Goal: Task Accomplishment & Management: Complete application form

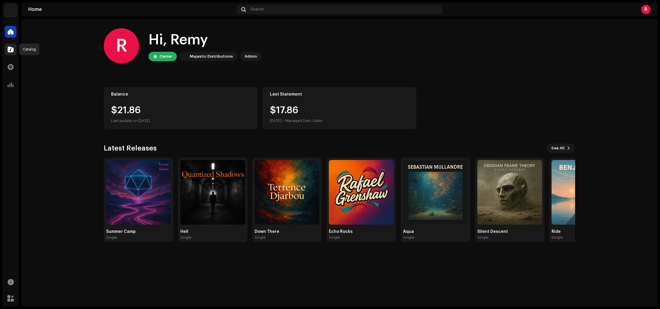
click at [8, 47] on span at bounding box center [11, 49] width 6 height 5
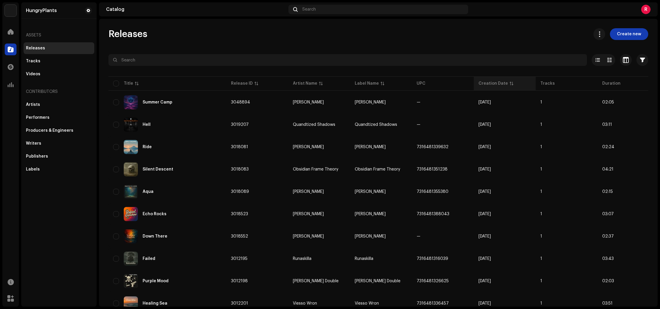
click at [506, 84] on div "Creation Date" at bounding box center [504, 84] width 52 height 6
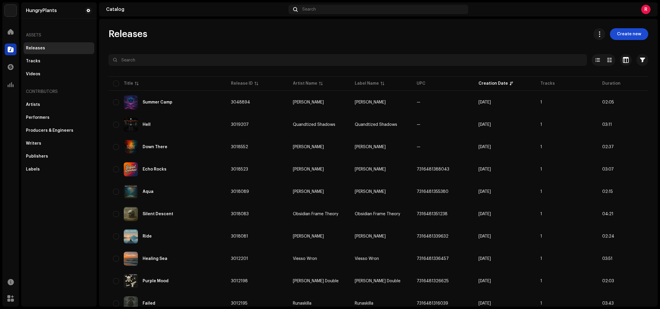
click at [637, 34] on button "Create new" at bounding box center [628, 34] width 38 height 12
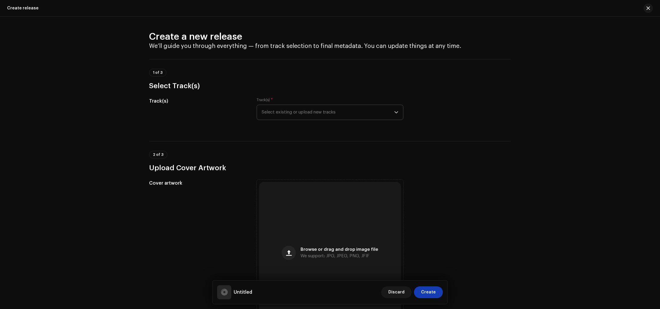
click at [295, 112] on span "Select existing or upload new tracks" at bounding box center [327, 112] width 132 height 15
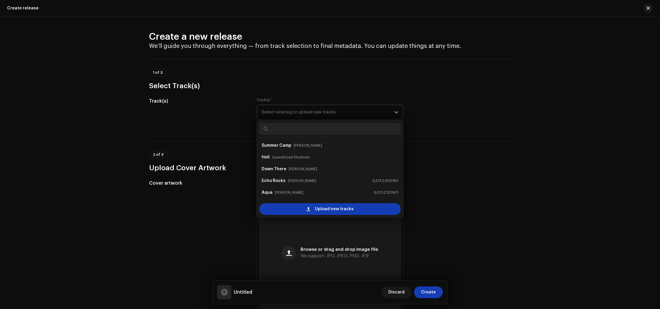
scroll to position [9, 0]
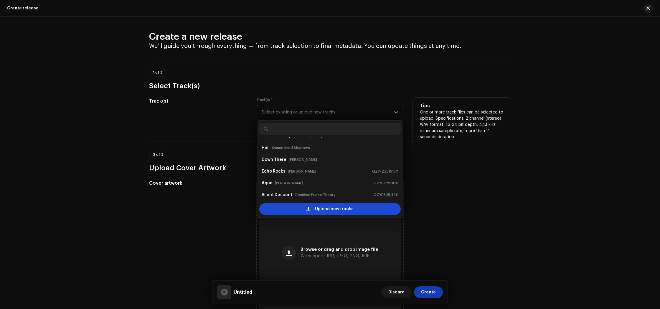
click at [355, 209] on div "Upload new tracks" at bounding box center [329, 209] width 141 height 12
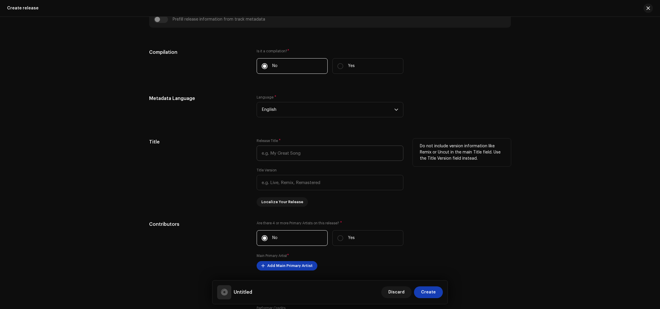
scroll to position [413, 0]
click at [330, 155] on input "text" at bounding box center [329, 152] width 147 height 15
type input "Vitamins"
click at [496, 205] on div "Do not include version information like Remix or Uncut in the main Title field.…" at bounding box center [461, 172] width 98 height 68
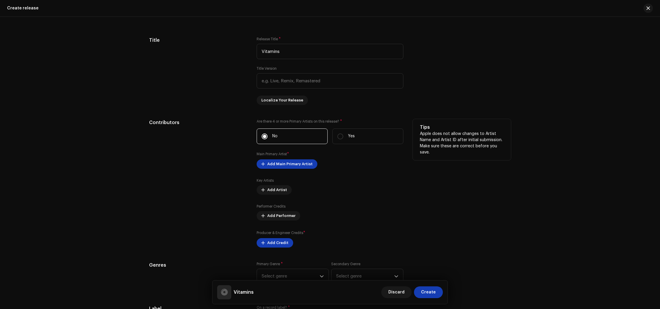
scroll to position [516, 0]
click at [296, 165] on span "Add Main Primary Artist" at bounding box center [289, 163] width 45 height 12
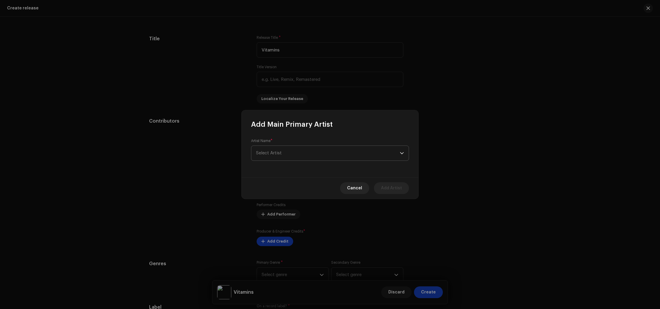
click at [298, 157] on span "Select Artist" at bounding box center [328, 153] width 144 height 15
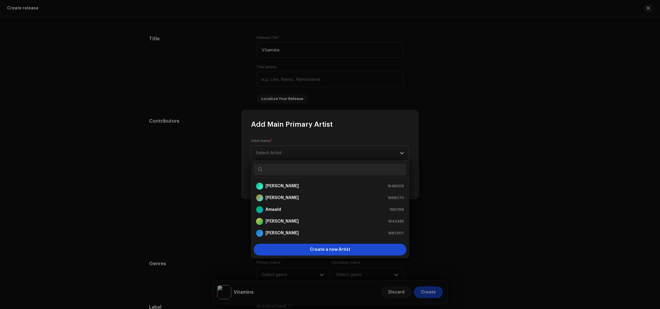
scroll to position [9, 0]
click at [323, 253] on span "Create a new Artist" at bounding box center [330, 250] width 40 height 12
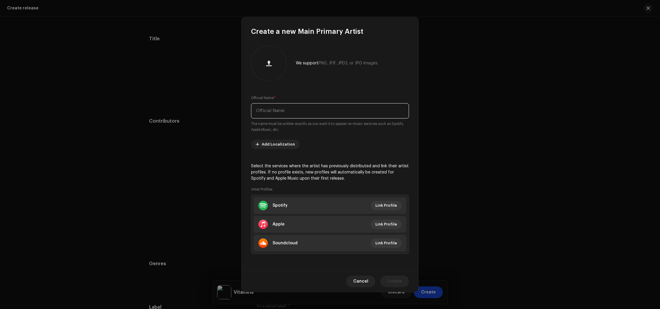
click at [283, 113] on input "text" at bounding box center [330, 110] width 158 height 15
paste input "Vitamins Moutain Sulk"
drag, startPoint x: 277, startPoint y: 111, endPoint x: 273, endPoint y: 111, distance: 4.1
click at [273, 111] on input "Vitamins Moutain Sulk" at bounding box center [330, 110] width 158 height 15
click at [274, 111] on input "Vitamins Moutain Sulk" at bounding box center [330, 110] width 158 height 15
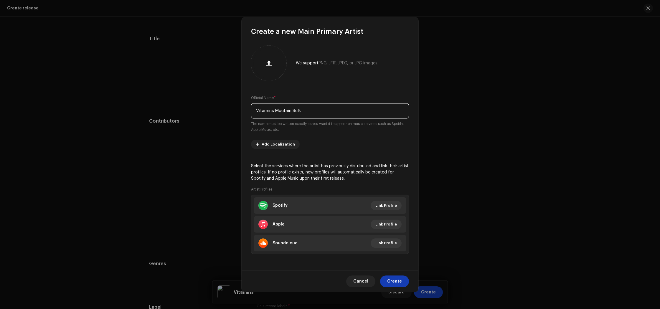
drag, startPoint x: 275, startPoint y: 111, endPoint x: 244, endPoint y: 110, distance: 31.2
click at [244, 110] on div "We support PNG, JFIF, JPEG, or JPG images. Official Name * Vitamins Moutain Sul…" at bounding box center [329, 153] width 177 height 235
type input "Moutain Sulk"
click at [389, 281] on span "Create" at bounding box center [394, 282] width 15 height 12
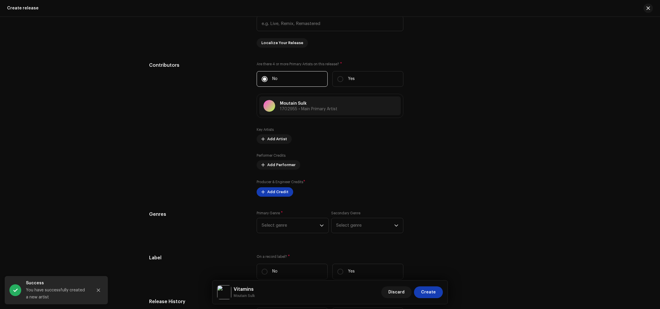
scroll to position [575, 0]
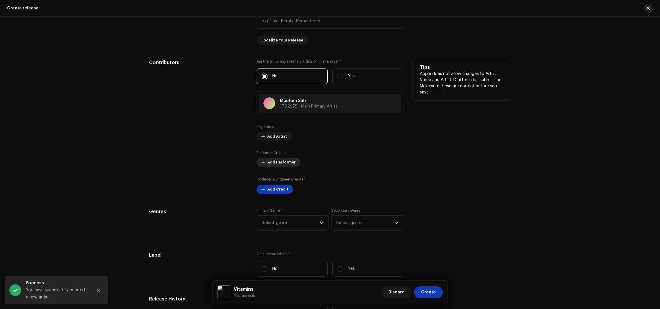
click at [280, 162] on span "Add Performer" at bounding box center [281, 163] width 28 height 12
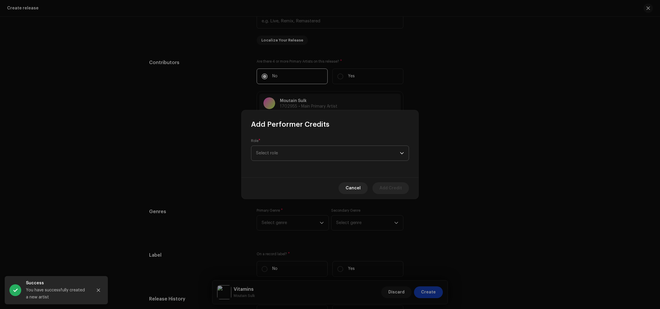
click at [287, 154] on span "Select role" at bounding box center [328, 153] width 144 height 15
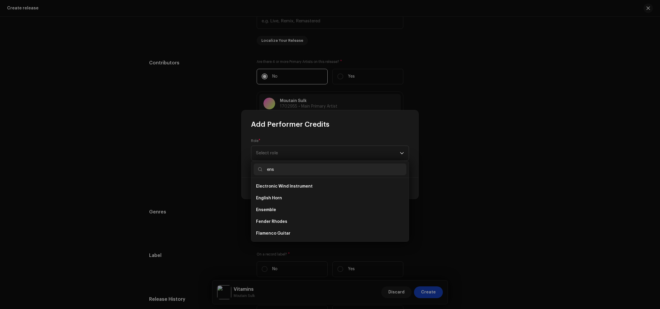
scroll to position [0, 0]
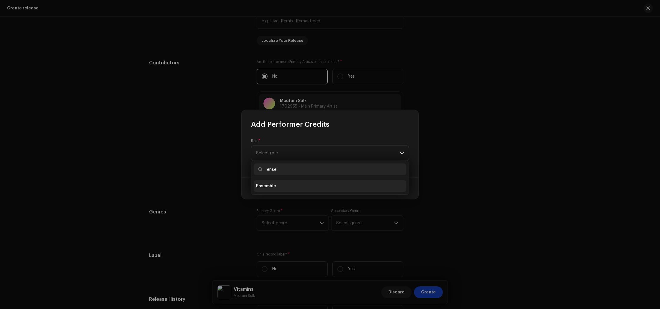
type input "ense"
click at [275, 188] on li "Ensemble" at bounding box center [329, 186] width 153 height 12
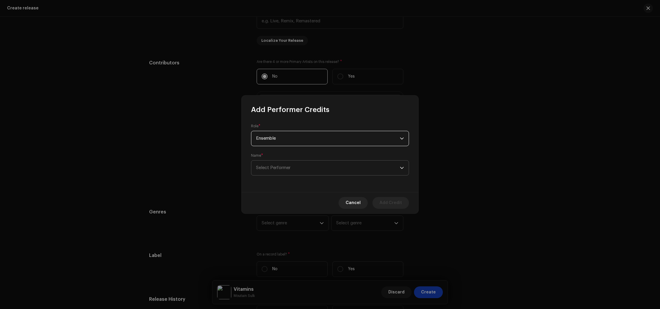
click at [280, 173] on span "Select Performer" at bounding box center [328, 168] width 144 height 15
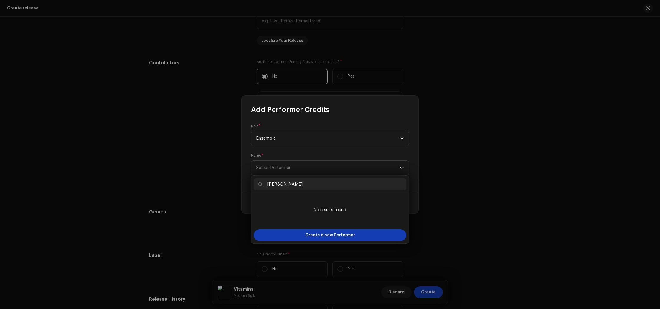
drag, startPoint x: 308, startPoint y: 185, endPoint x: 267, endPoint y: 184, distance: 41.0
click at [267, 184] on input "[PERSON_NAME]" at bounding box center [329, 185] width 153 height 12
type input "[PERSON_NAME]"
click at [322, 238] on span "Create a new Performer" at bounding box center [330, 236] width 50 height 12
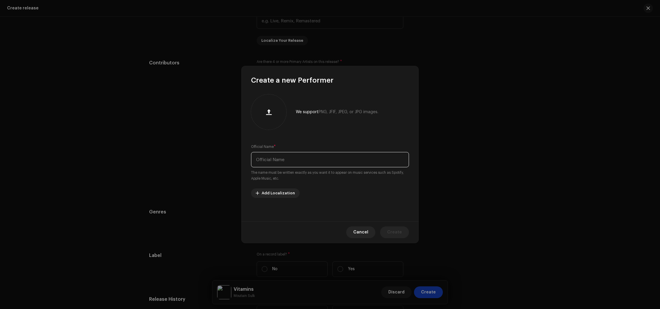
click at [298, 158] on input "text" at bounding box center [330, 159] width 158 height 15
paste input "[PERSON_NAME]"
type input "[PERSON_NAME]"
click at [394, 234] on span "Create" at bounding box center [394, 233] width 15 height 12
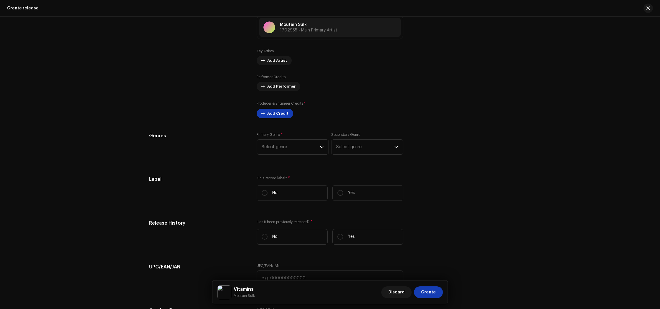
scroll to position [682, 0]
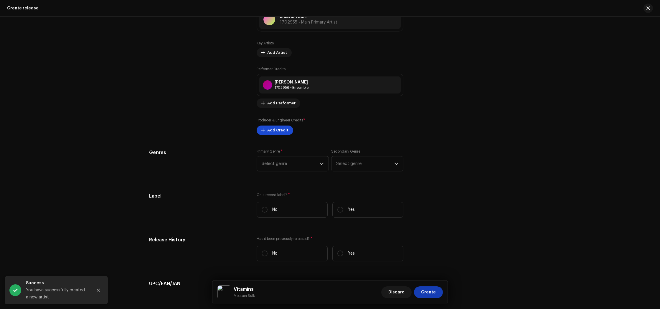
click at [265, 133] on button "Add Credit" at bounding box center [274, 130] width 37 height 9
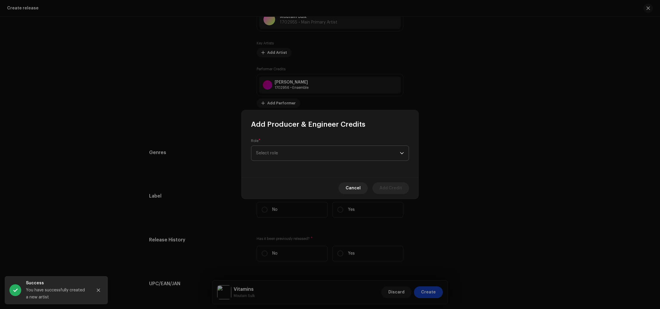
click at [269, 154] on span "Select role" at bounding box center [328, 153] width 144 height 15
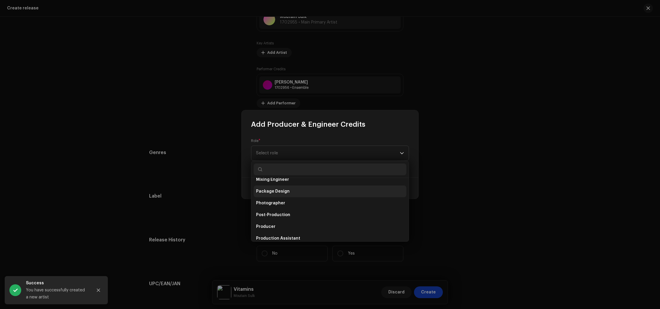
scroll to position [204, 0]
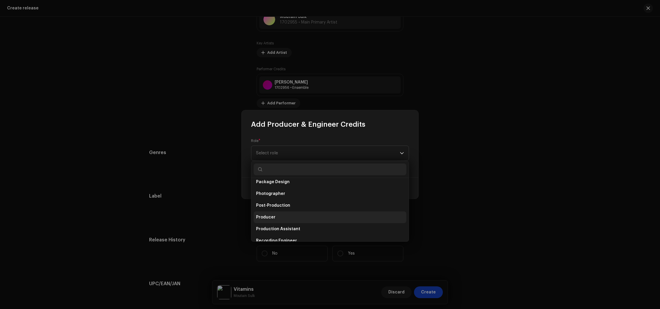
click at [278, 217] on li "Producer" at bounding box center [329, 218] width 153 height 12
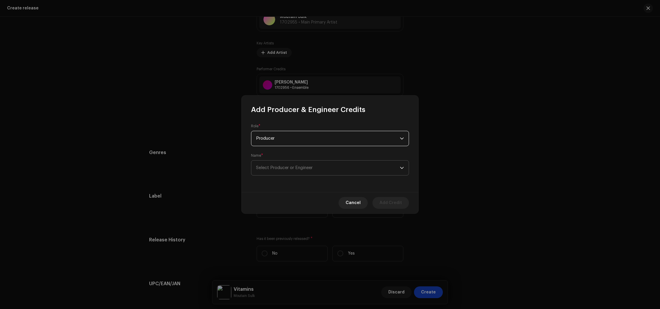
click at [280, 171] on span "Select Producer or Engineer" at bounding box center [328, 168] width 144 height 15
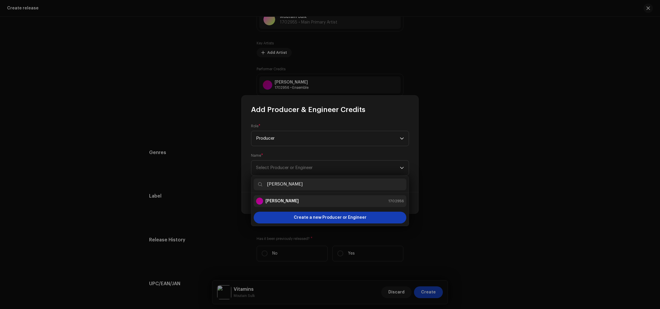
type input "[PERSON_NAME]"
click at [274, 200] on strong "[PERSON_NAME]" at bounding box center [281, 201] width 33 height 6
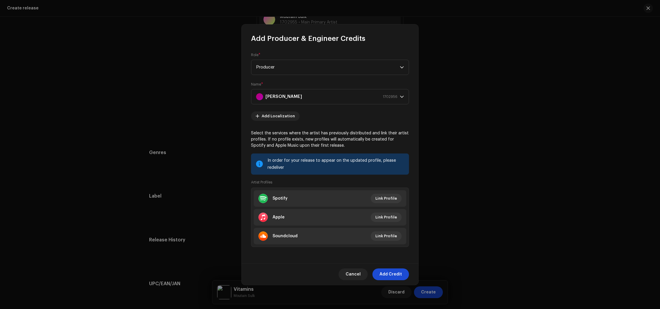
click at [396, 277] on span "Add Credit" at bounding box center [390, 275] width 22 height 12
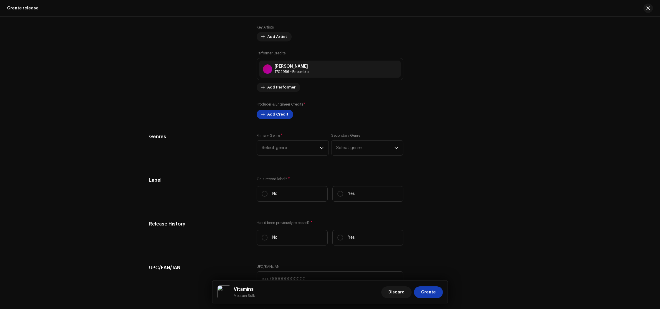
scroll to position [701, 0]
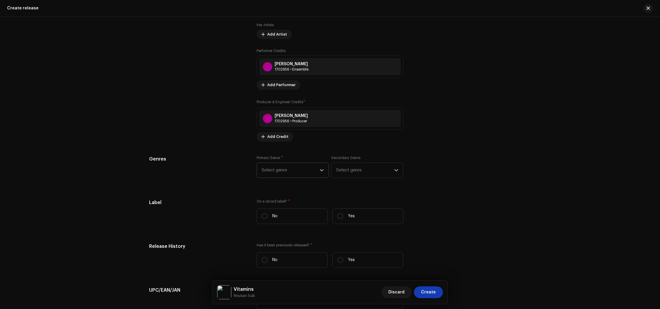
click at [279, 170] on span "Select genre" at bounding box center [290, 170] width 58 height 15
type input "easy"
click at [275, 215] on span "Easy Listening" at bounding box center [276, 216] width 30 height 6
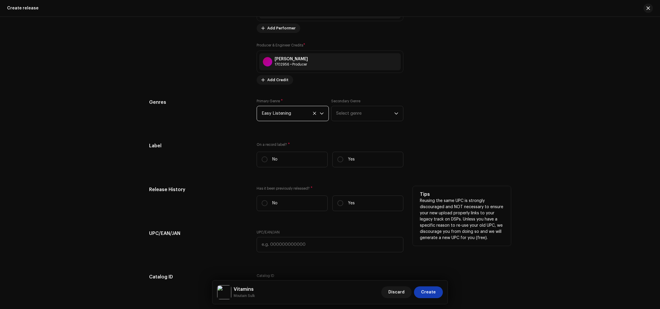
scroll to position [760, 0]
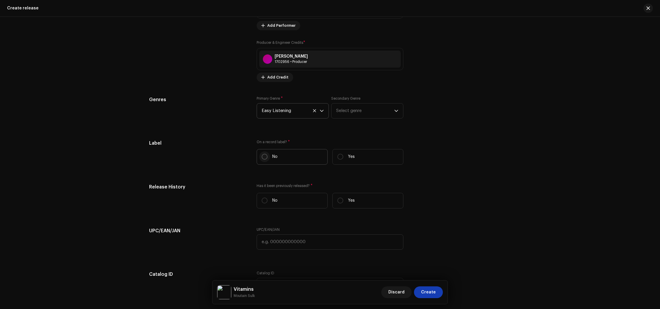
click at [264, 157] on input "No" at bounding box center [264, 157] width 6 height 6
radio input "true"
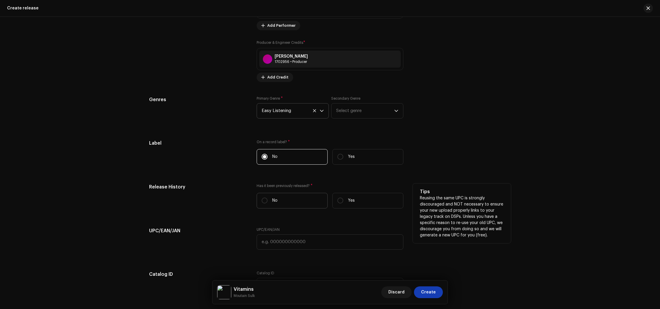
click at [260, 202] on label "No" at bounding box center [291, 201] width 71 height 16
click at [261, 202] on input "No" at bounding box center [264, 201] width 6 height 6
radio input "true"
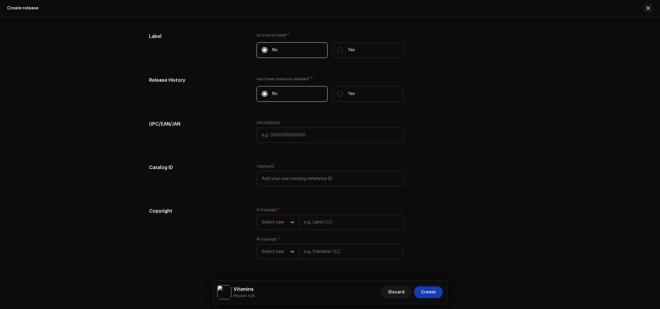
scroll to position [883, 0]
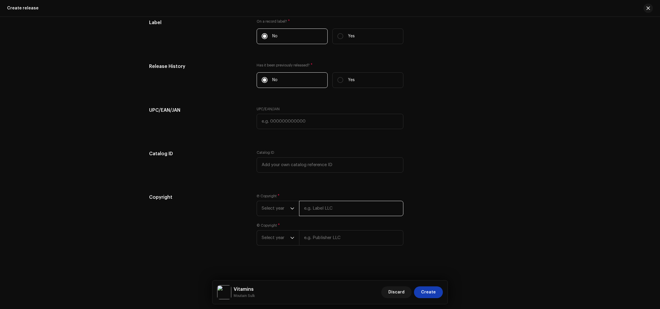
click at [326, 210] on input "text" at bounding box center [351, 208] width 104 height 15
click at [275, 209] on span "Select year" at bounding box center [275, 207] width 29 height 15
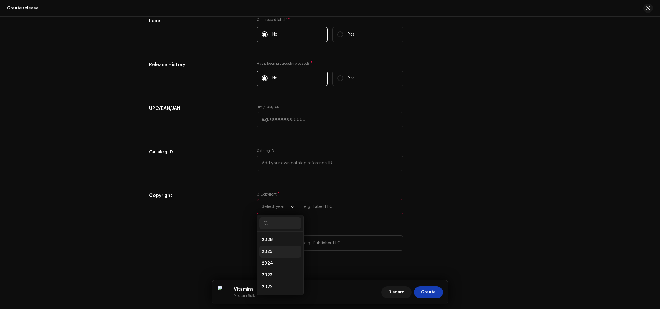
drag, startPoint x: 264, startPoint y: 254, endPoint x: 273, endPoint y: 244, distance: 13.3
click at [264, 254] on span "2025" at bounding box center [266, 252] width 11 height 6
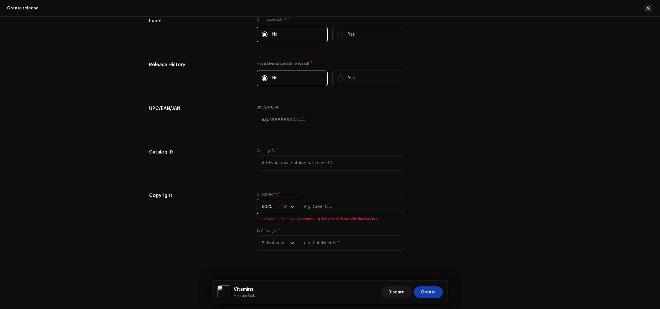
click at [320, 211] on input "text" at bounding box center [351, 206] width 104 height 15
paste input "Moutain Sulk"
type input "Moutain Sulk"
click at [283, 246] on div "Ⓟ Copyright * 2025 Moutain Sulk © Copyright * Select year" at bounding box center [329, 223] width 147 height 59
click at [284, 241] on span "Select year" at bounding box center [275, 238] width 29 height 15
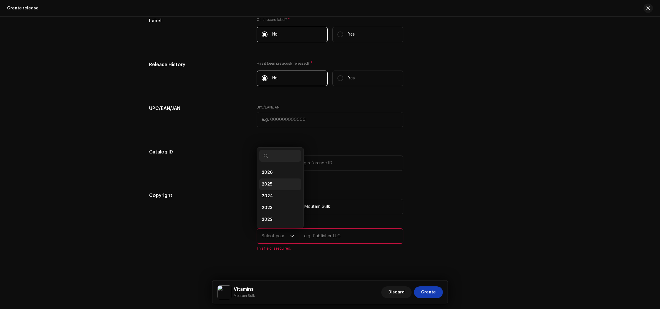
click at [269, 188] on span "2025" at bounding box center [266, 185] width 11 height 6
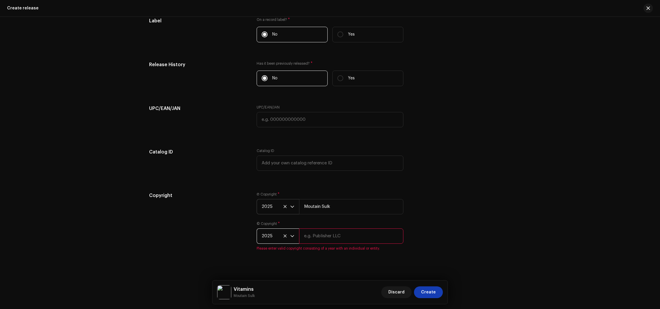
click at [315, 236] on input "text" at bounding box center [351, 236] width 104 height 15
paste input "Moutain Sulk"
type input "Moutain Sulk"
click at [185, 224] on div "Copyright" at bounding box center [198, 223] width 98 height 59
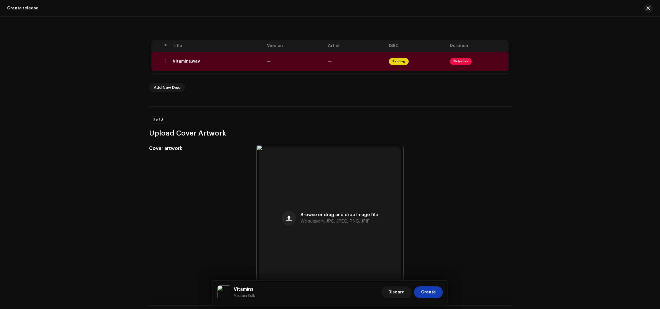
scroll to position [101, 0]
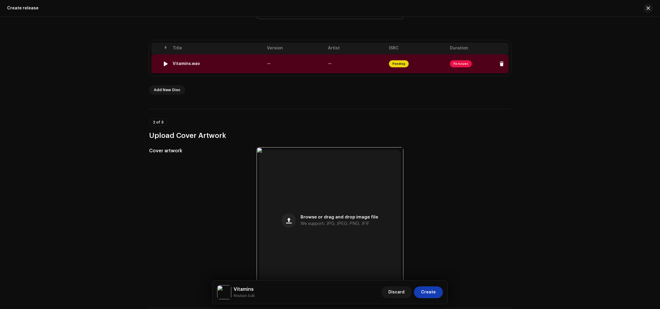
click at [457, 66] on span "Fix Issues" at bounding box center [461, 63] width 22 height 7
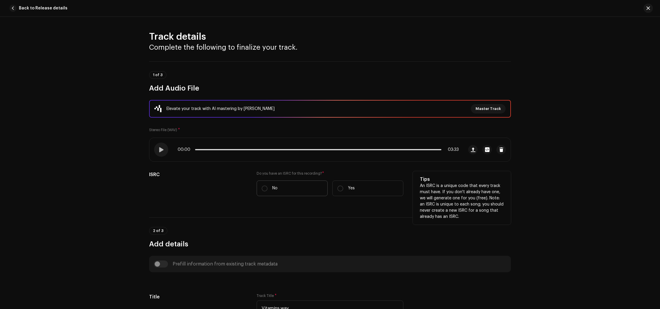
click at [272, 188] on p "No" at bounding box center [274, 188] width 5 height 6
click at [267, 188] on input "No" at bounding box center [264, 189] width 6 height 6
radio input "true"
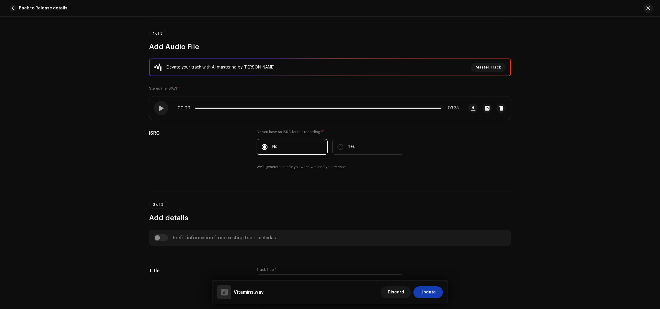
scroll to position [43, 0]
click at [156, 108] on div at bounding box center [161, 107] width 14 height 14
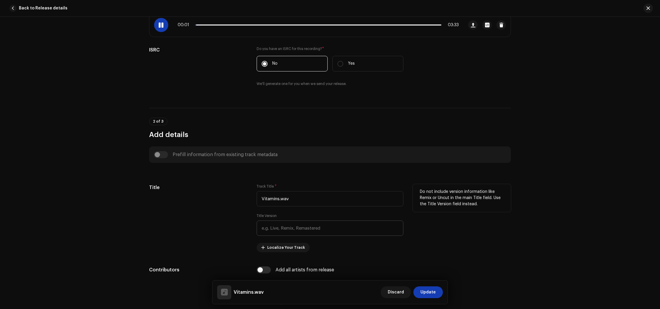
scroll to position [128, 0]
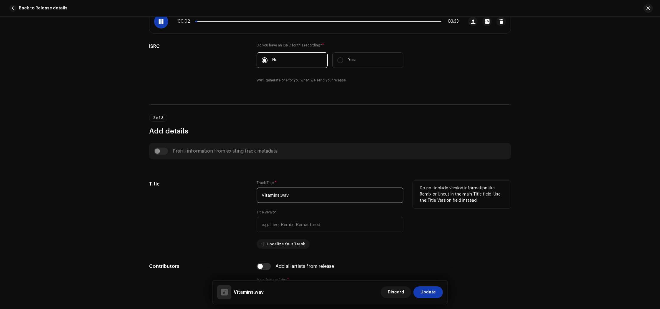
click at [319, 198] on input "Vitamins.wav" at bounding box center [329, 195] width 147 height 15
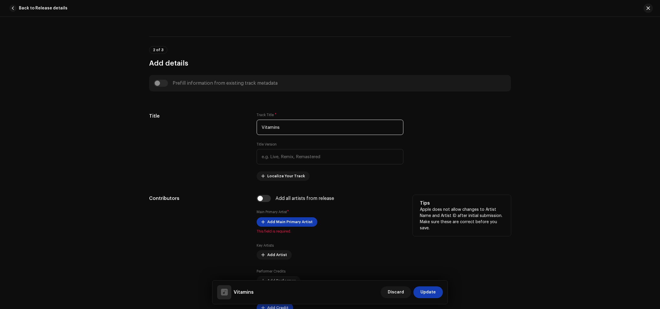
scroll to position [212, 0]
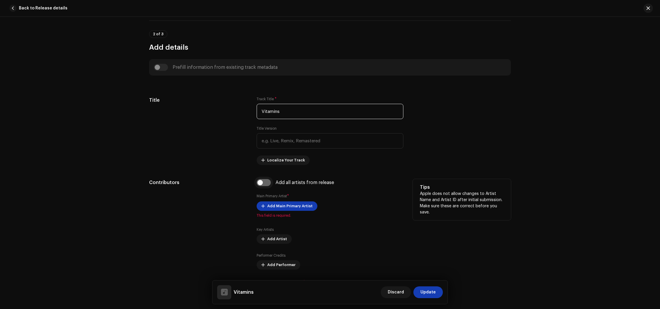
type input "Vitamins"
click at [257, 185] on input "checkbox" at bounding box center [263, 182] width 14 height 7
checkbox input "true"
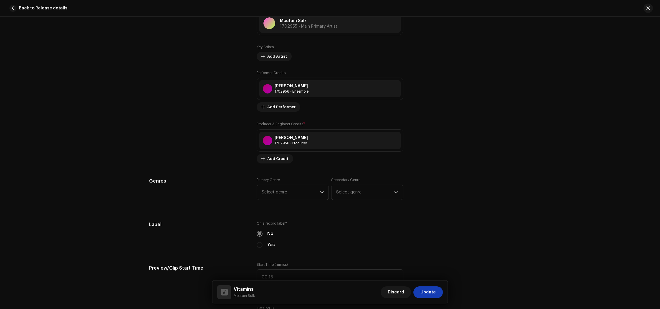
scroll to position [426, 0]
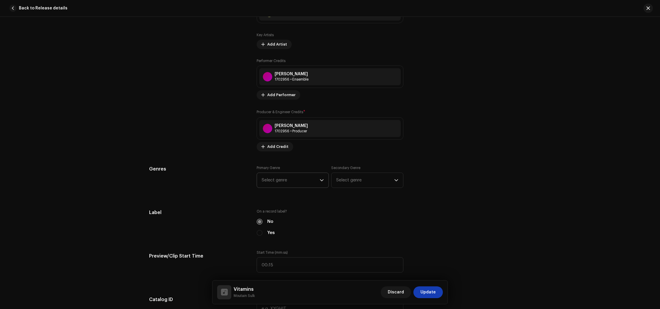
click at [280, 185] on span "Select genre" at bounding box center [290, 180] width 58 height 15
type input "easy"
click at [279, 225] on span "Easy Listening" at bounding box center [276, 226] width 30 height 6
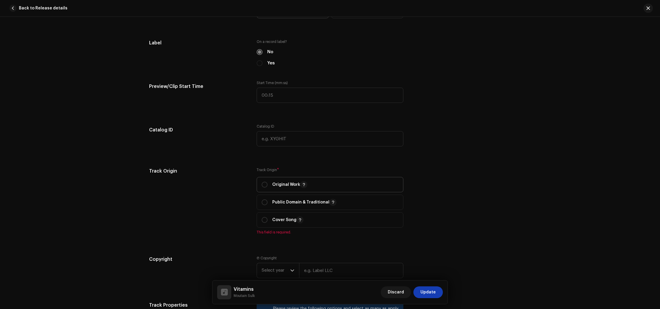
click at [281, 185] on p "Original Work" at bounding box center [289, 184] width 35 height 7
radio input "true"
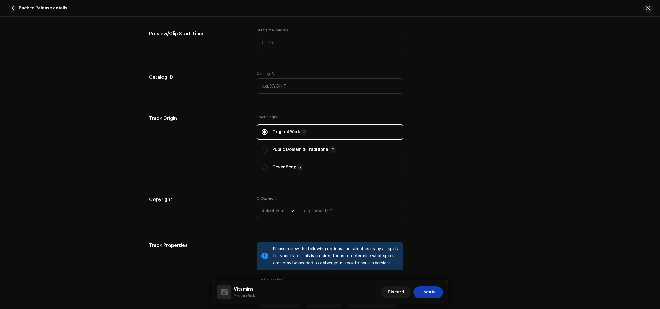
scroll to position [651, 0]
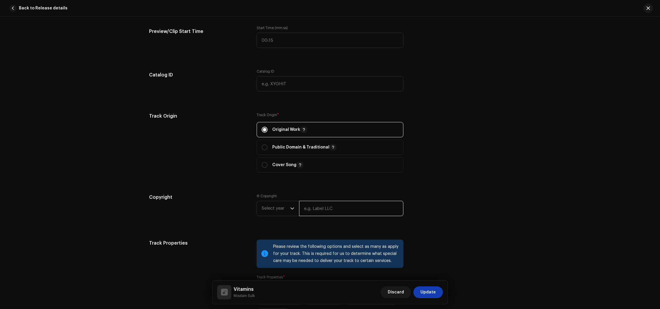
click at [314, 212] on input "text" at bounding box center [351, 208] width 104 height 15
paste input "Moutain Sulk"
type input "Moutain Sulk"
click at [274, 211] on span "Select year" at bounding box center [275, 208] width 29 height 15
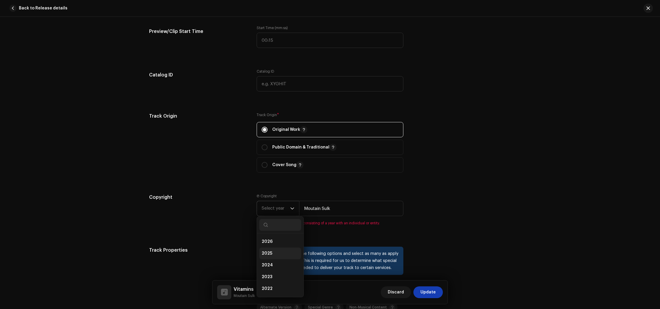
click at [267, 253] on span "2025" at bounding box center [266, 254] width 11 height 6
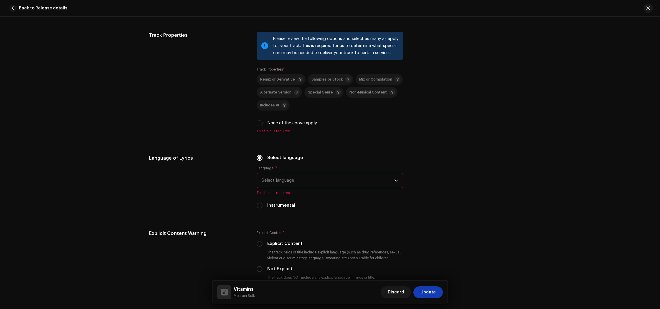
scroll to position [868, 0]
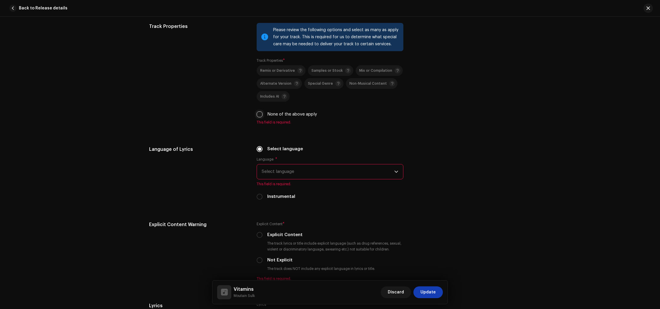
click at [258, 116] on input "None of the above apply" at bounding box center [259, 115] width 6 height 6
checkbox input "true"
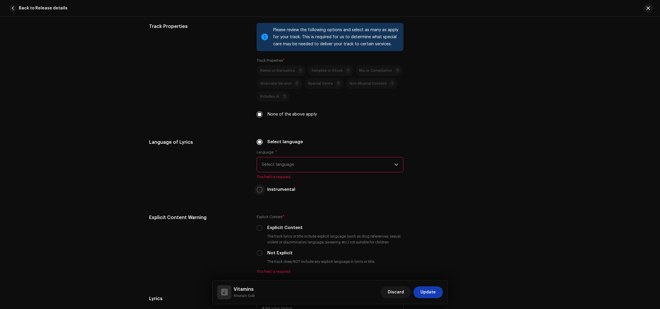
click at [261, 192] on p-radiobutton at bounding box center [259, 190] width 6 height 6
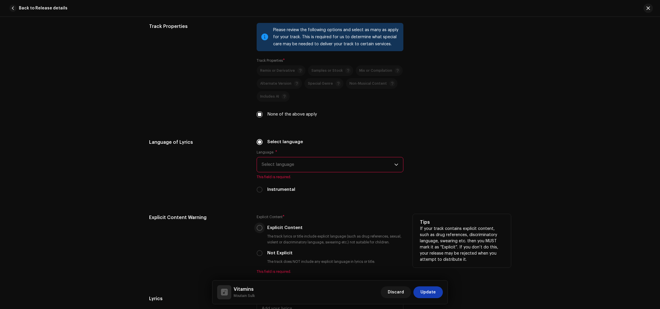
click at [260, 192] on input "Instrumental" at bounding box center [259, 190] width 6 height 6
radio input "true"
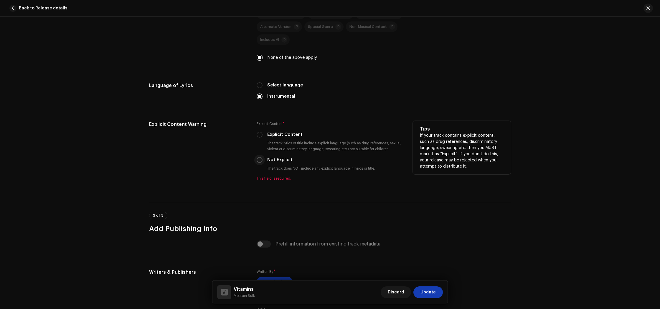
click at [257, 160] on input "Not Explicit" at bounding box center [259, 160] width 6 height 6
radio input "true"
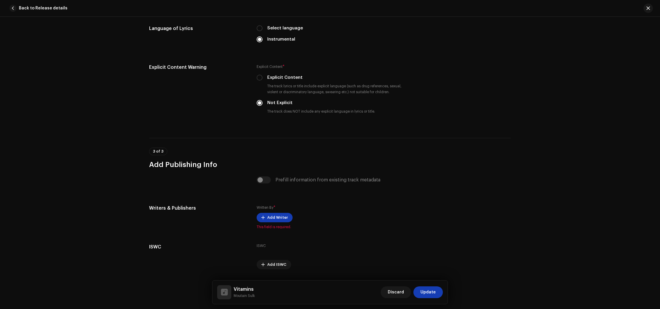
scroll to position [1000, 0]
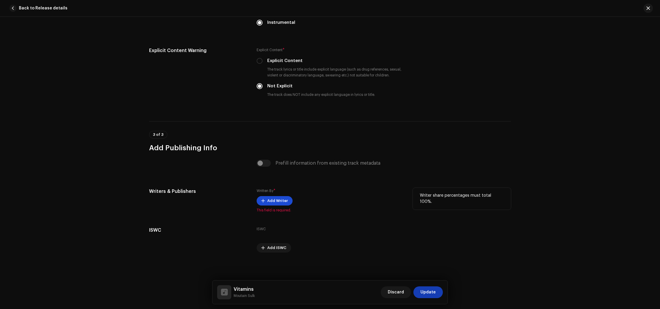
click at [271, 202] on span "Add Writer" at bounding box center [277, 201] width 21 height 12
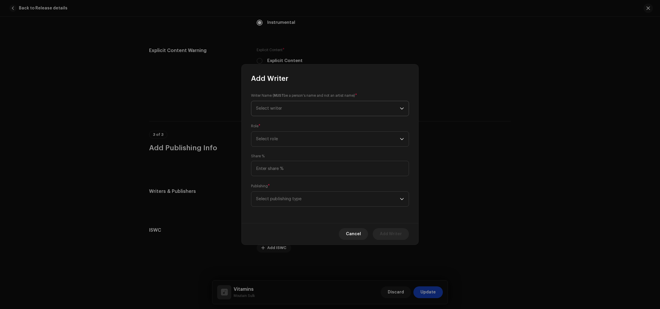
click at [321, 112] on span "Select writer" at bounding box center [328, 108] width 144 height 15
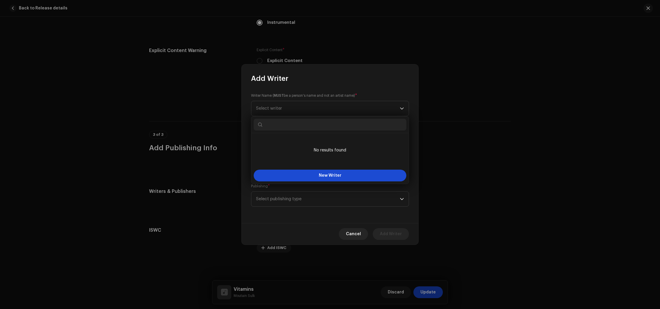
click at [329, 178] on button "New Writer" at bounding box center [329, 176] width 153 height 12
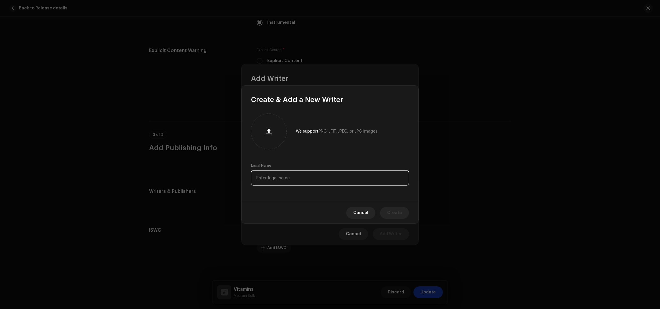
click at [329, 178] on input "text" at bounding box center [330, 177] width 158 height 15
type input "[PERSON_NAME]"
click at [390, 212] on span "Create" at bounding box center [394, 213] width 15 height 12
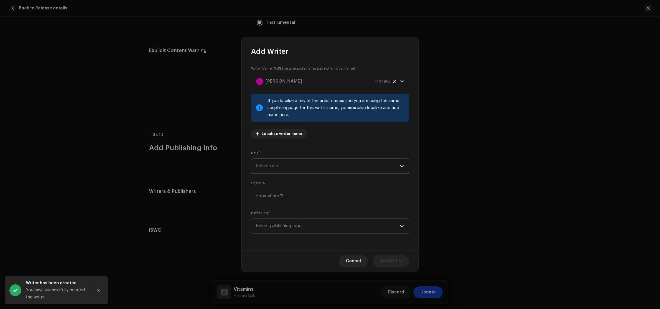
click at [291, 165] on span "Select role" at bounding box center [328, 166] width 144 height 15
click at [281, 201] on li "Composer" at bounding box center [329, 206] width 153 height 12
click at [283, 198] on input at bounding box center [330, 195] width 158 height 15
type input "100.00"
click at [291, 225] on span "Select publishing type" at bounding box center [328, 226] width 144 height 15
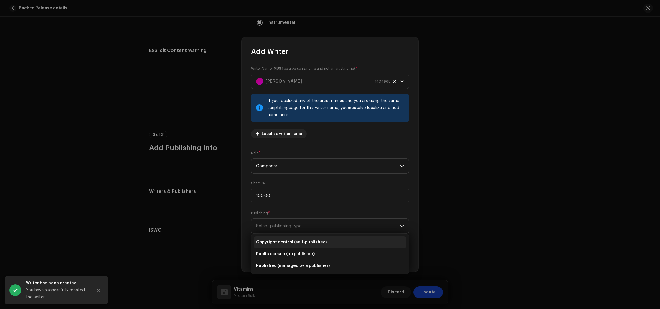
click at [292, 243] on span "Copyright control (self-published)" at bounding box center [291, 243] width 71 height 6
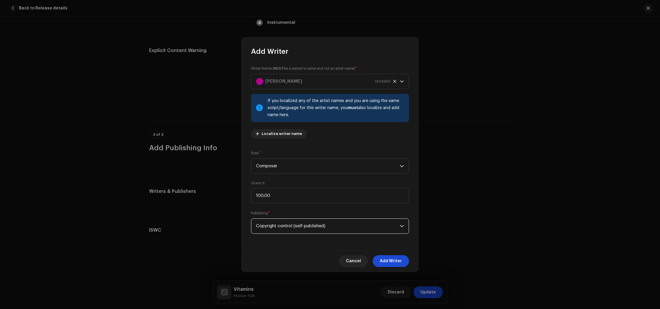
click at [390, 262] on span "Add Writer" at bounding box center [391, 262] width 22 height 12
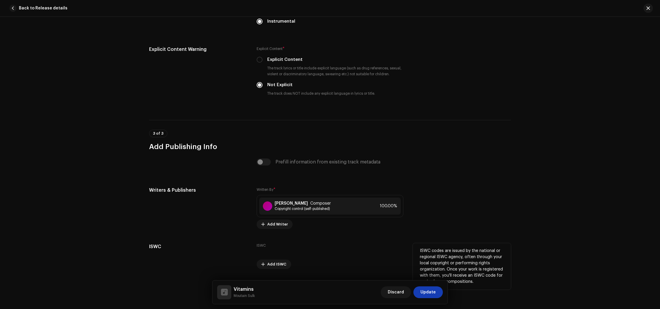
scroll to position [1017, 0]
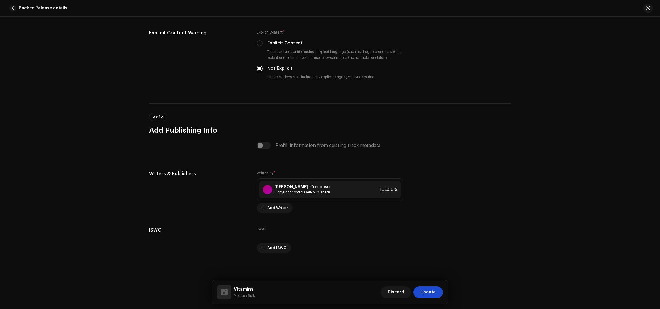
click at [425, 289] on span "Update" at bounding box center [427, 293] width 15 height 12
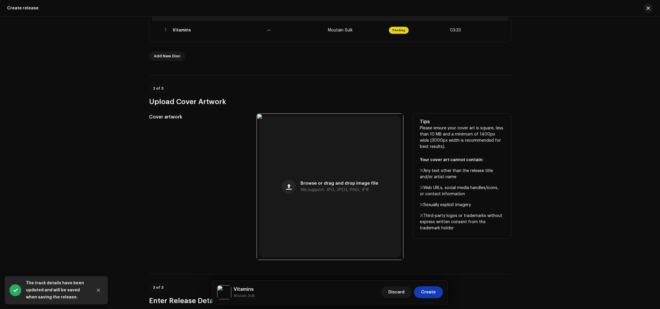
scroll to position [142, 0]
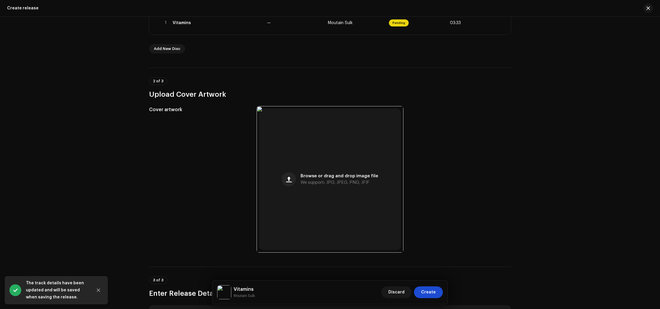
click at [437, 294] on button "Create" at bounding box center [428, 293] width 29 height 12
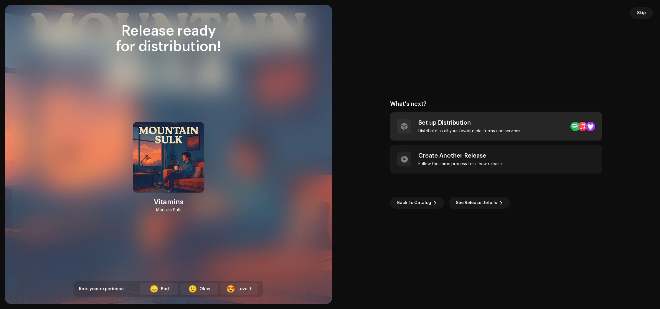
click at [455, 120] on div "Set up Distribution" at bounding box center [469, 123] width 102 height 7
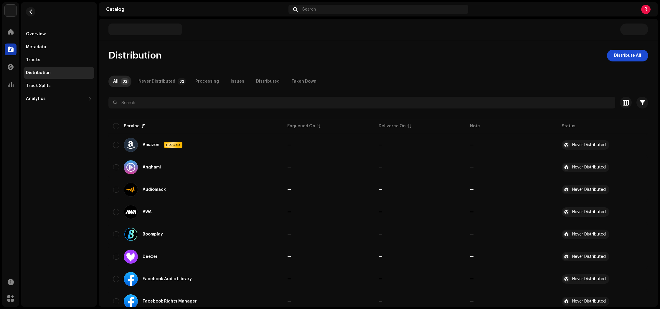
click at [615, 58] on span "Distribute All" at bounding box center [627, 56] width 27 height 12
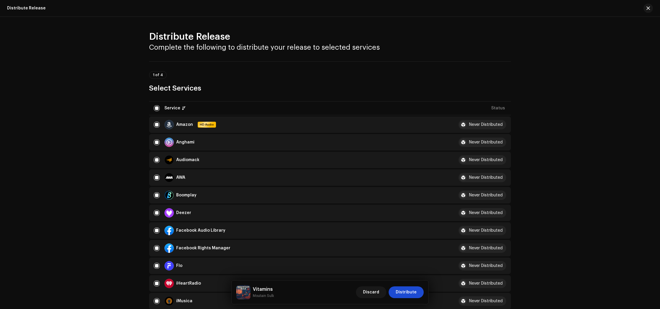
click at [416, 294] on span "Distribute" at bounding box center [405, 293] width 21 height 12
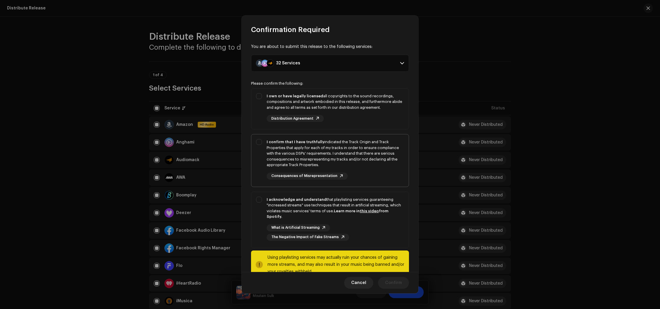
drag, startPoint x: 302, startPoint y: 105, endPoint x: 303, endPoint y: 141, distance: 36.5
click at [302, 105] on div "I own or have legally licensed all copyrights to the sound recordings, composit…" at bounding box center [334, 101] width 137 height 17
checkbox input "true"
drag, startPoint x: 303, startPoint y: 152, endPoint x: 305, endPoint y: 169, distance: 17.5
click at [303, 152] on div "I confirm that I have truthfully indicated the Track Origin and Track Propertie…" at bounding box center [334, 153] width 137 height 29
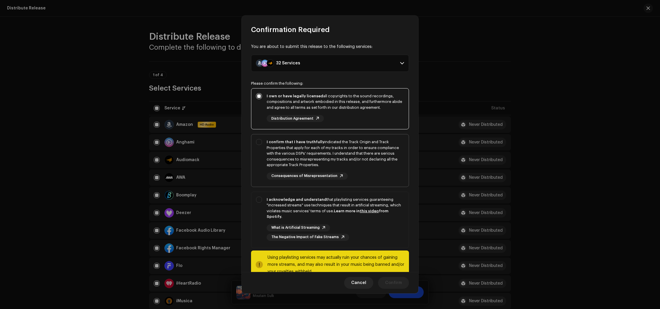
checkbox input "true"
drag, startPoint x: 306, startPoint y: 203, endPoint x: 308, endPoint y: 206, distance: 3.6
click at [306, 203] on div "I acknowledge and understand that playlisting services guaranteeing "increased …" at bounding box center [334, 208] width 137 height 23
checkbox input "true"
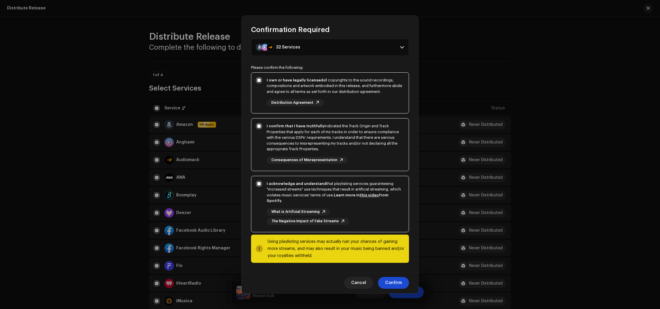
click at [391, 283] on span "Confirm" at bounding box center [393, 283] width 17 height 12
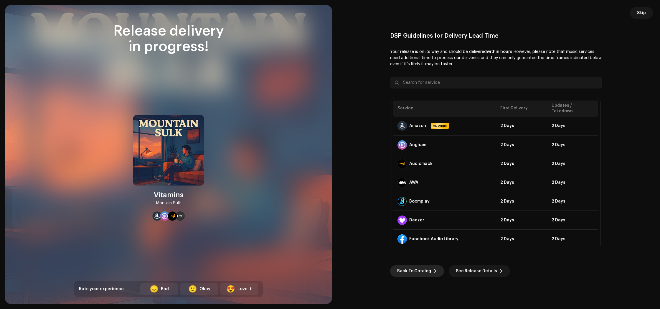
click at [413, 271] on span "Back To Catalog" at bounding box center [414, 272] width 34 height 12
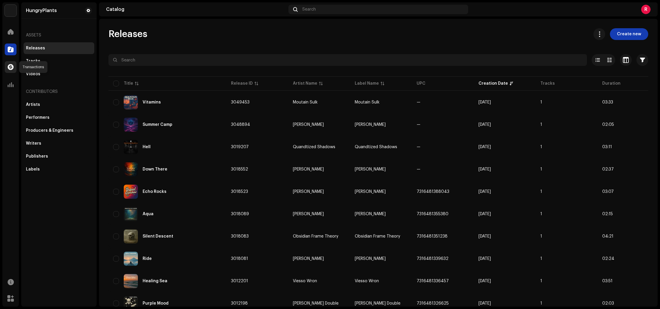
click at [8, 67] on span at bounding box center [11, 67] width 6 height 5
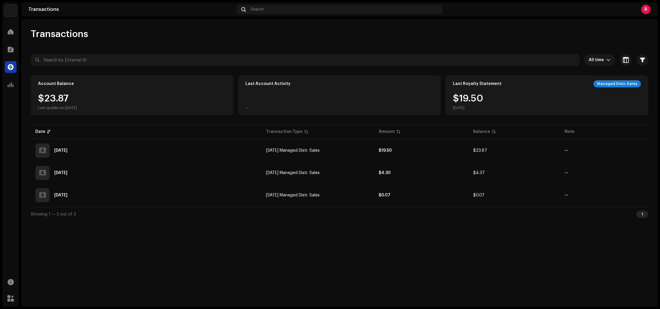
click at [646, 9] on div "R" at bounding box center [645, 9] width 9 height 9
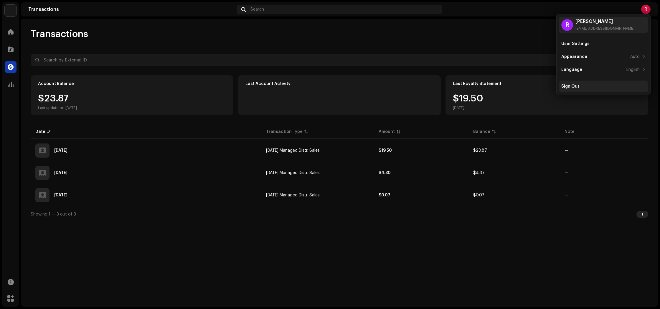
click at [581, 89] on div "Sign Out" at bounding box center [603, 87] width 89 height 12
